Goal: Transaction & Acquisition: Purchase product/service

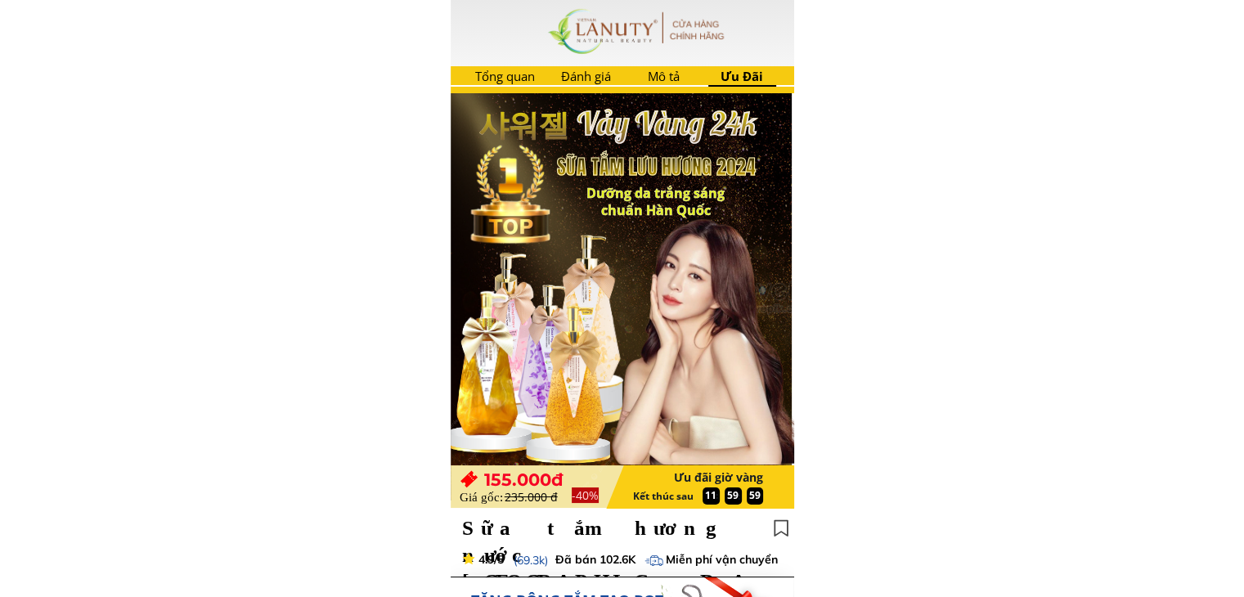
type input "huyền bé"
type input "0866670351"
type input "thượng long yên lập [GEOGRAPHIC_DATA]"
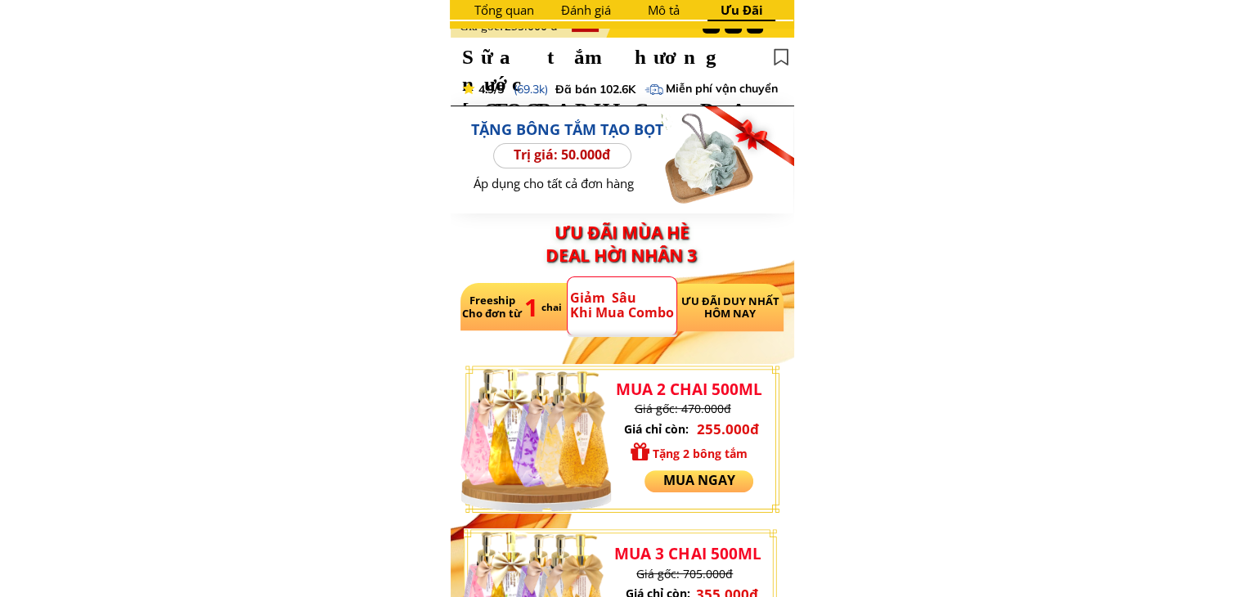
scroll to position [470, 0]
click at [591, 227] on h3 "ƯU ĐÃI MÙA HÈ" at bounding box center [622, 233] width 218 height 29
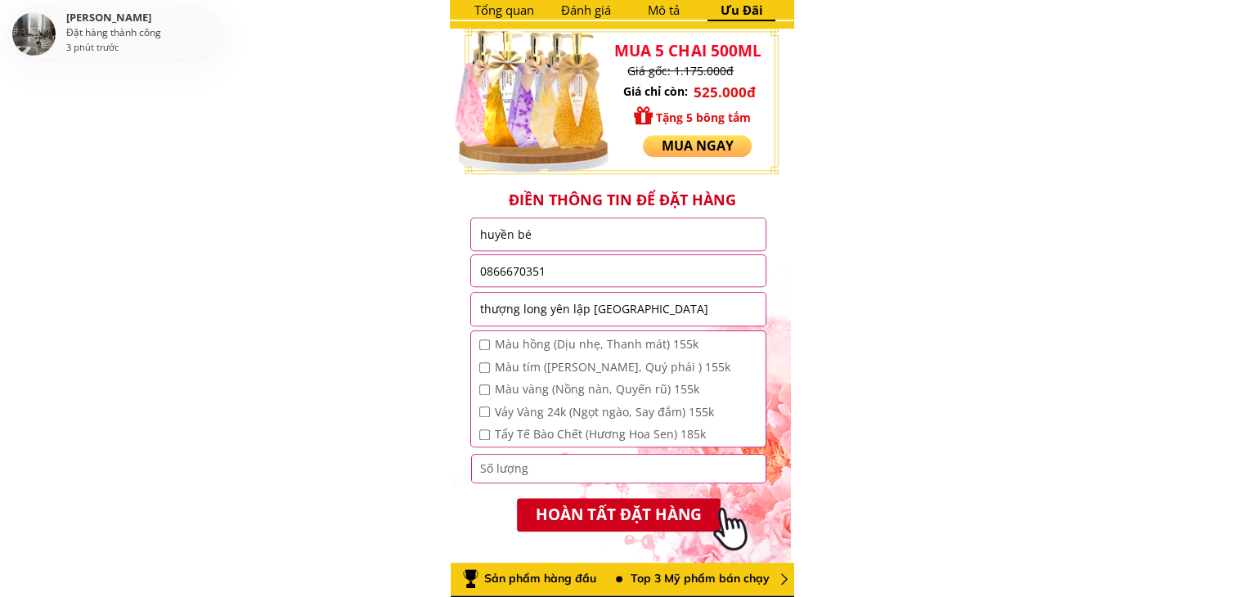
scroll to position [1318, 0]
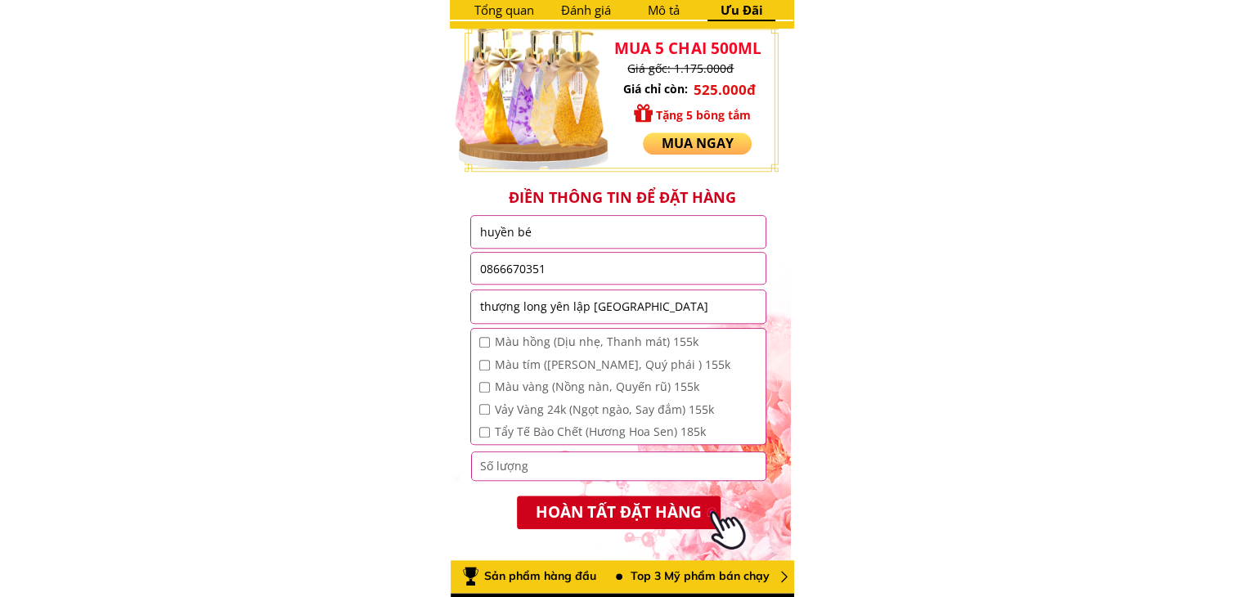
click at [589, 236] on input "huyền bé" at bounding box center [618, 232] width 286 height 32
type input "huyền bé"
click at [605, 272] on input "0866670351" at bounding box center [618, 268] width 286 height 31
type input "0866670351"
click at [636, 306] on input "thượng long yên lập [GEOGRAPHIC_DATA]" at bounding box center [618, 306] width 286 height 33
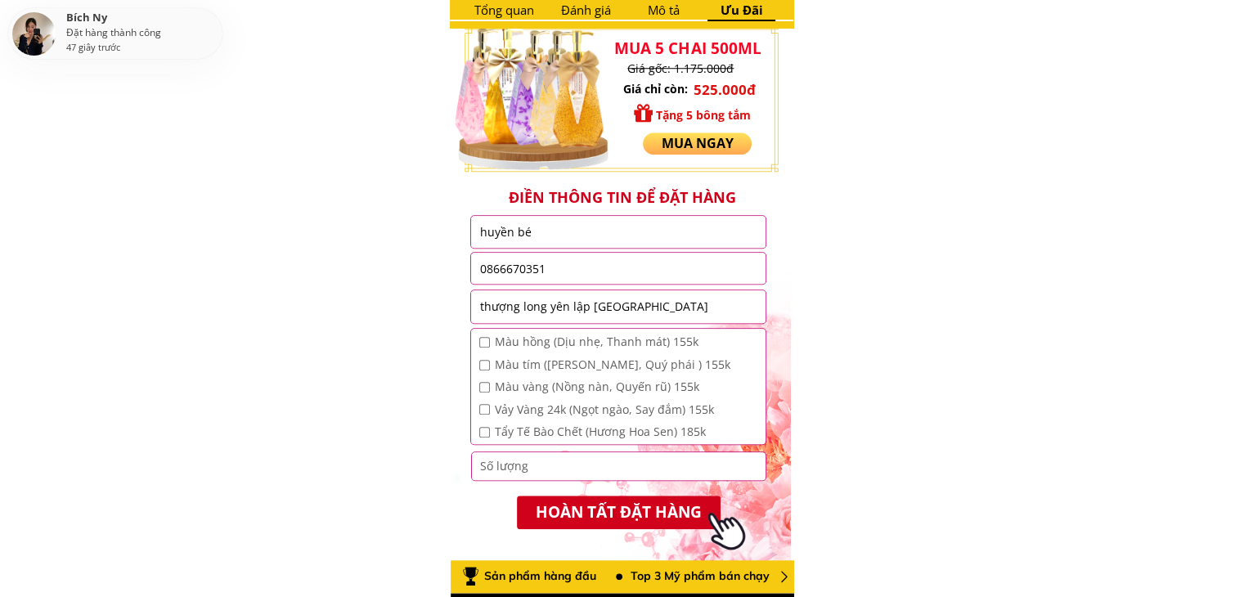
type input "thượng long yên lập [GEOGRAPHIC_DATA]"
click at [484, 344] on input "checkbox" at bounding box center [484, 342] width 11 height 11
checkbox input "true"
click at [484, 362] on input "checkbox" at bounding box center [484, 365] width 11 height 11
checkbox input "true"
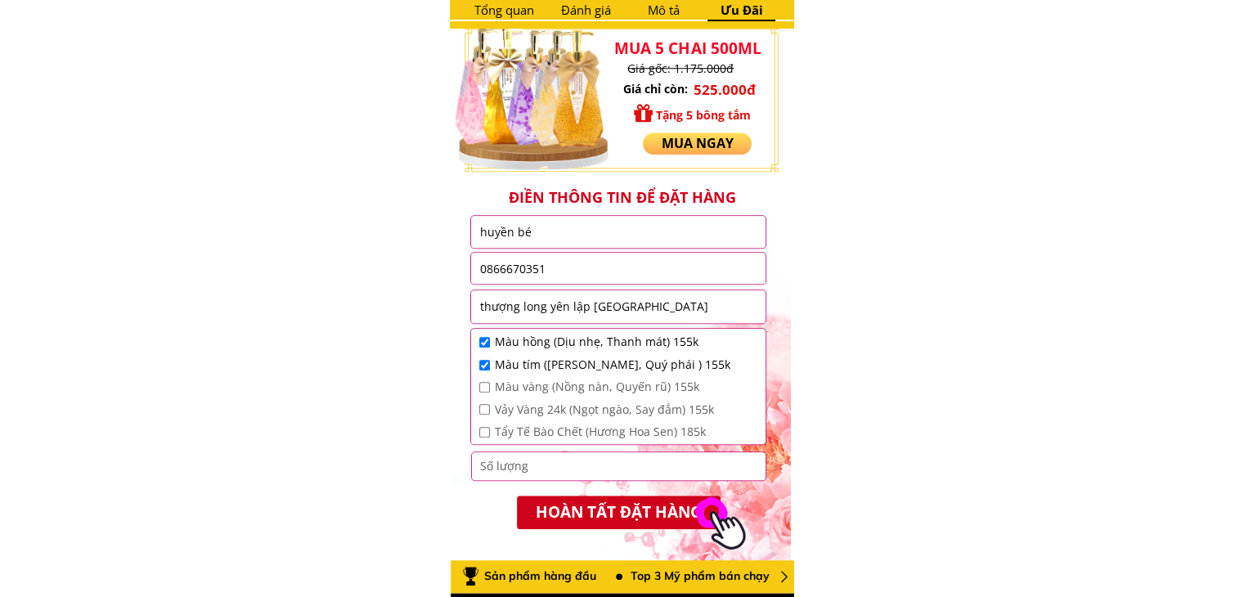
click at [484, 384] on input "checkbox" at bounding box center [484, 387] width 11 height 11
checkbox input "true"
click at [485, 409] on input "checkbox" at bounding box center [484, 409] width 11 height 11
checkbox input "true"
click at [484, 430] on input "checkbox" at bounding box center [484, 432] width 11 height 11
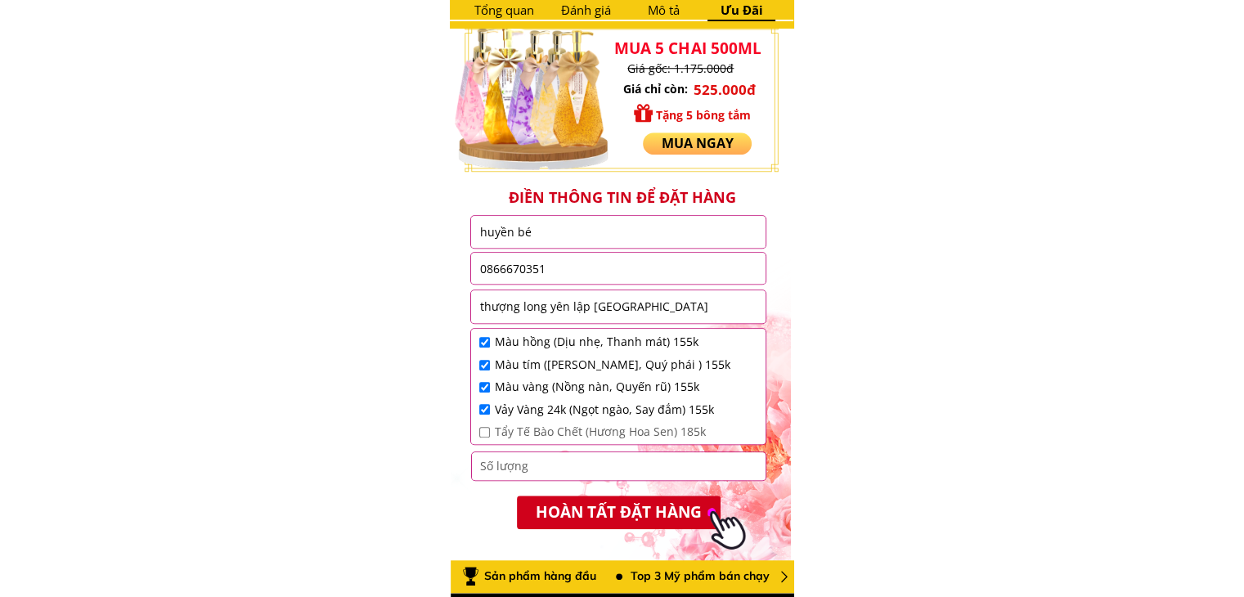
checkbox input "true"
click at [522, 464] on input "number" at bounding box center [619, 466] width 286 height 28
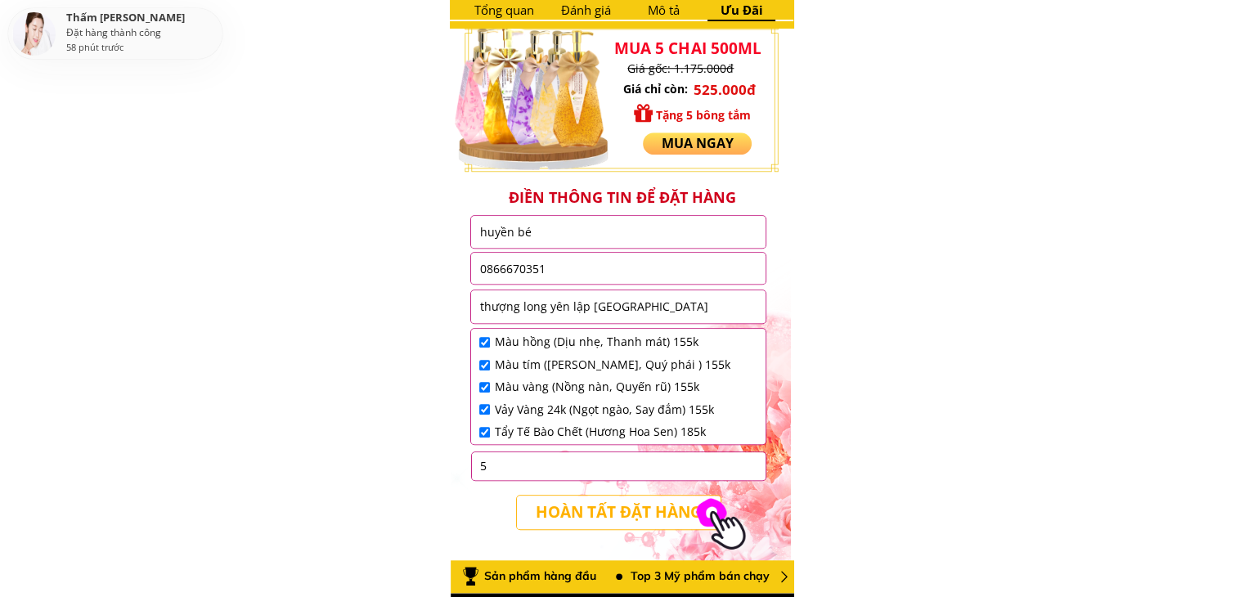
type input "5"
click at [587, 517] on p "HOÀN TẤT ĐẶT HÀNG" at bounding box center [619, 513] width 204 height 34
